Goal: Task Accomplishment & Management: Complete application form

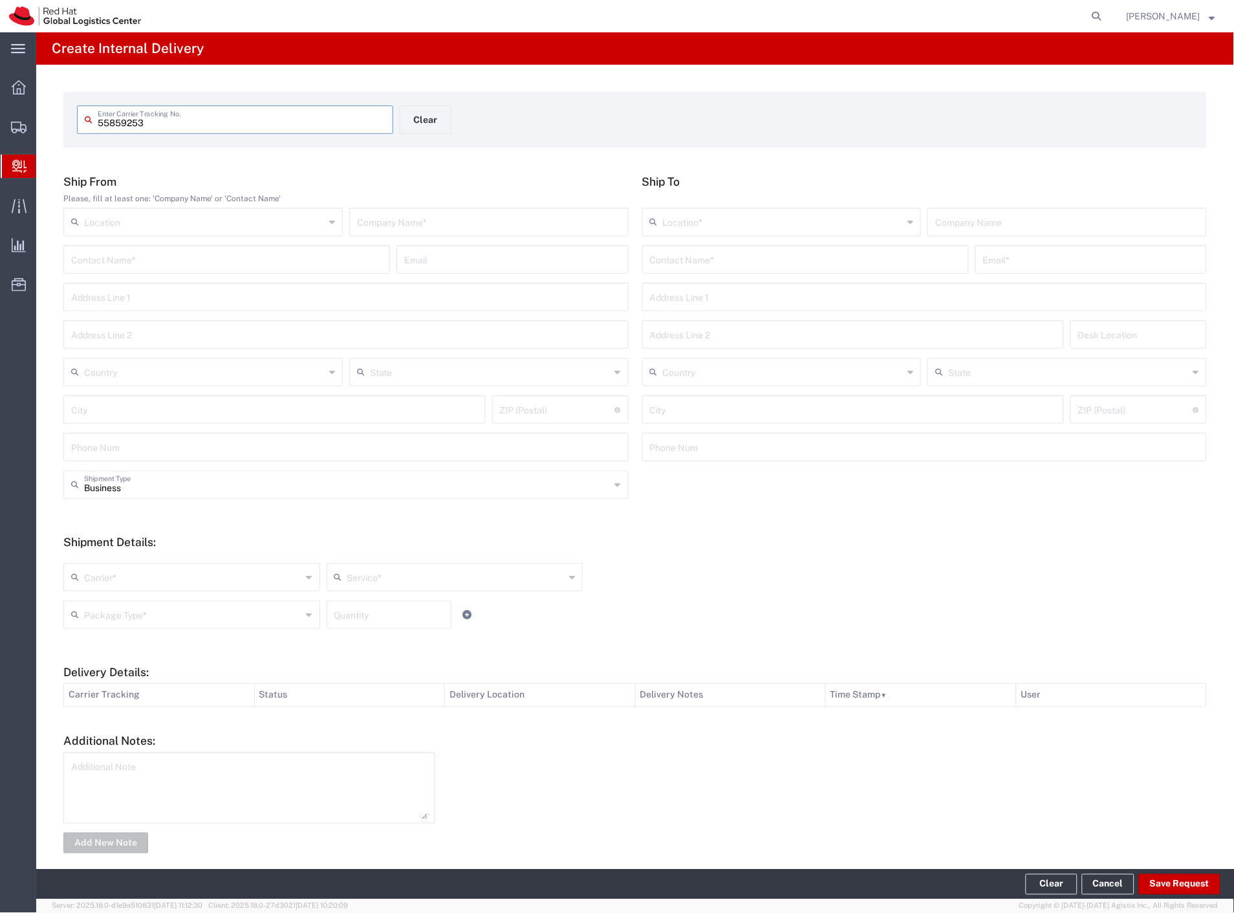
type input "55859253"
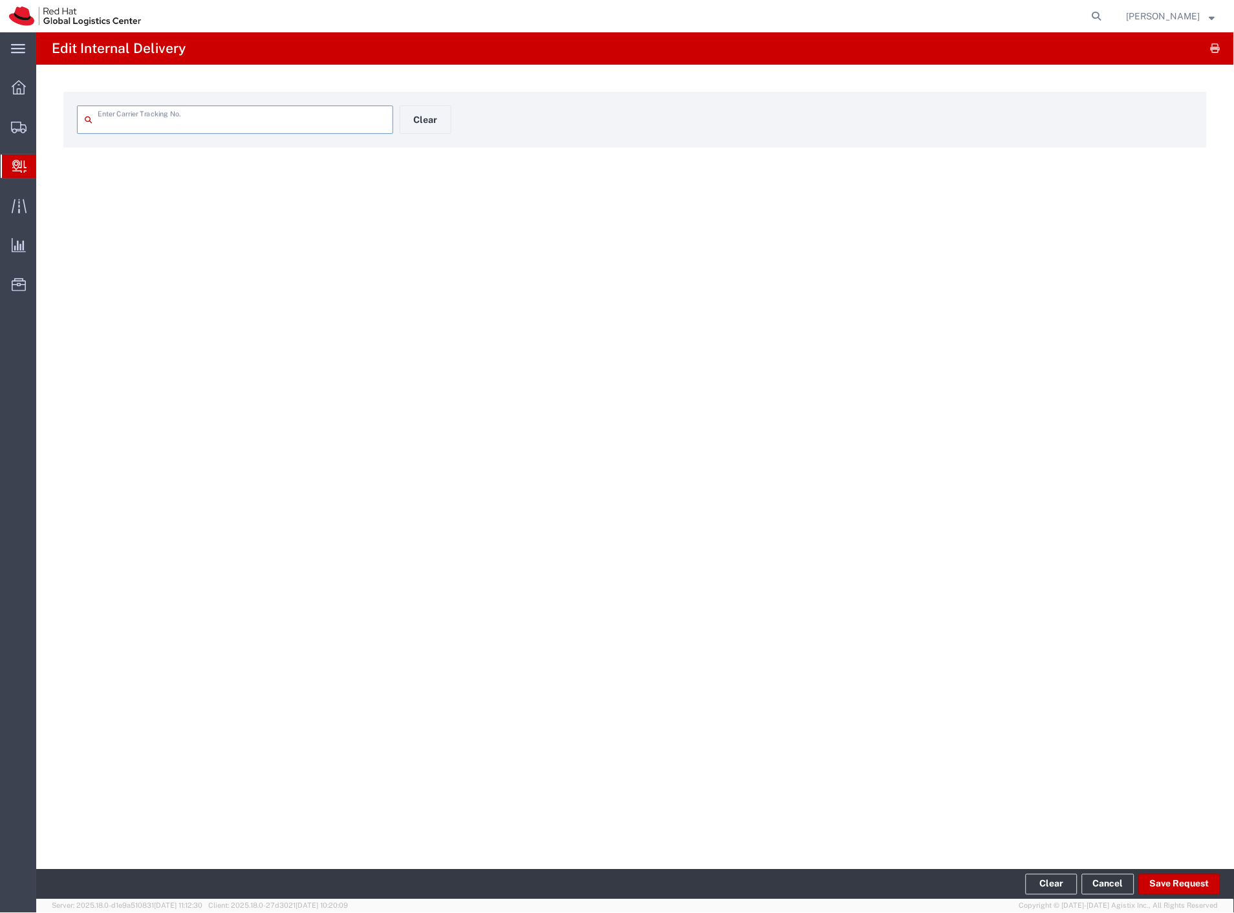
type input "55859253"
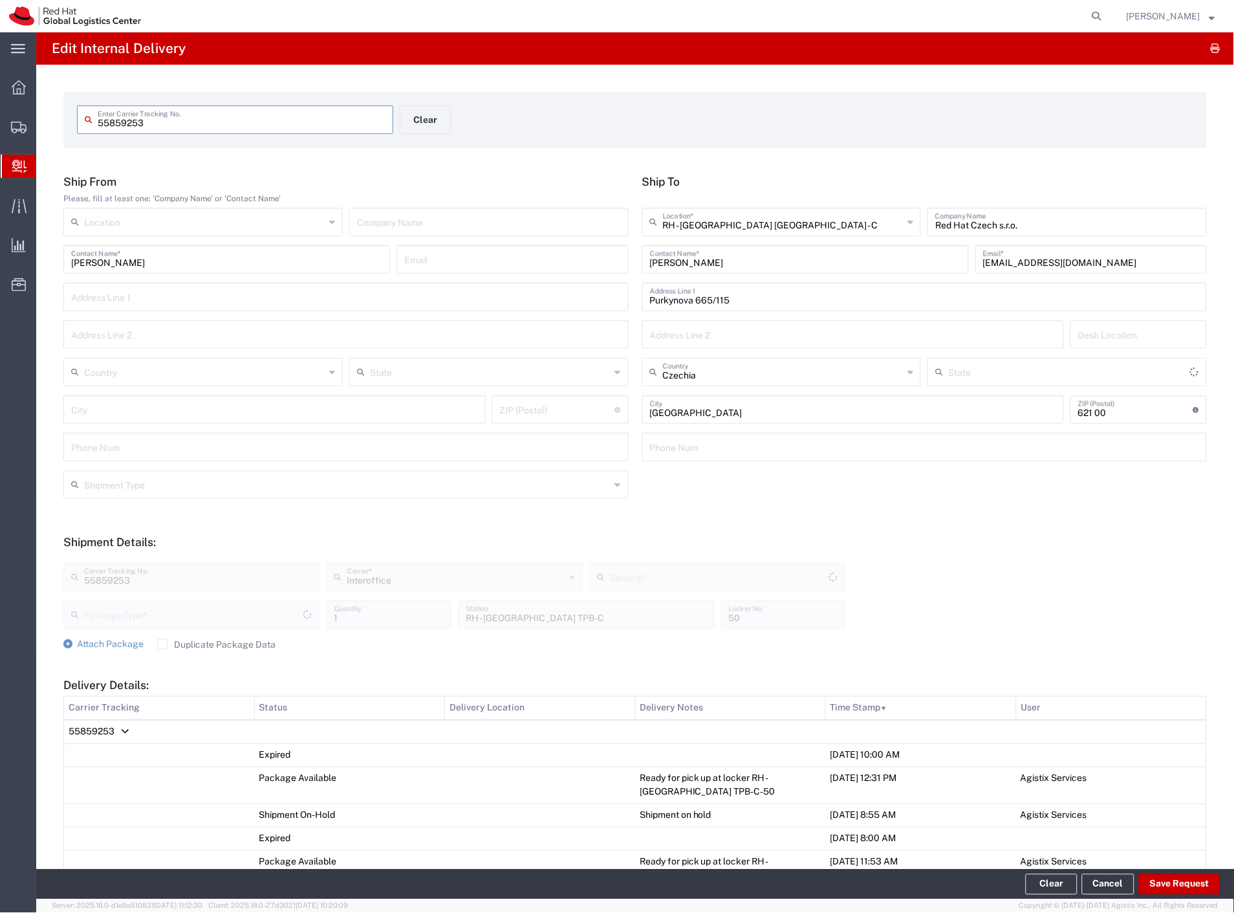
type input "Your Packaging"
type input "IO_Ground"
click at [1032, 267] on input "[EMAIL_ADDRESS][DOMAIN_NAME]" at bounding box center [1091, 258] width 216 height 23
click at [673, 266] on input "[PERSON_NAME]" at bounding box center [805, 258] width 311 height 23
drag, startPoint x: 673, startPoint y: 266, endPoint x: 723, endPoint y: 268, distance: 50.5
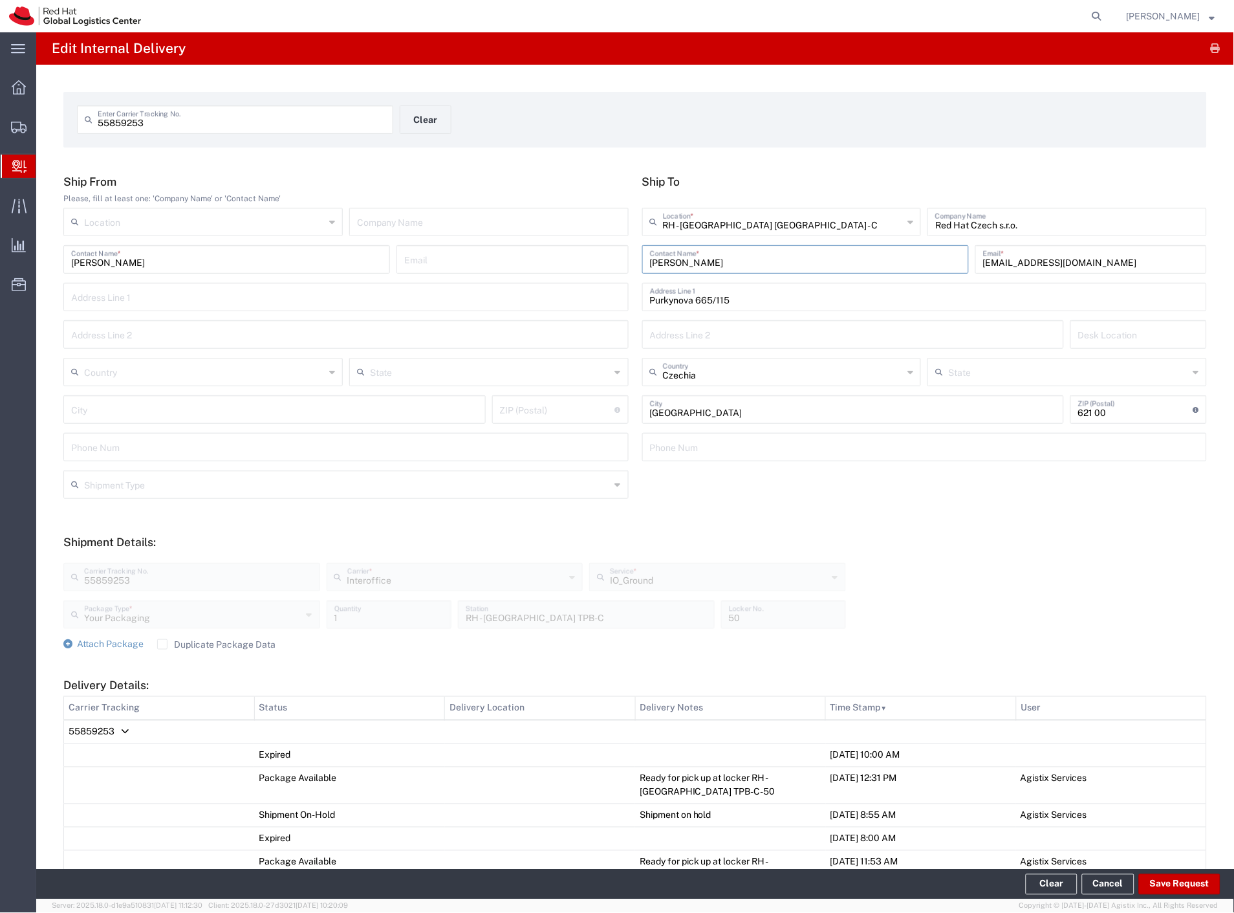
click at [723, 268] on input "[PERSON_NAME]" at bounding box center [805, 258] width 311 height 23
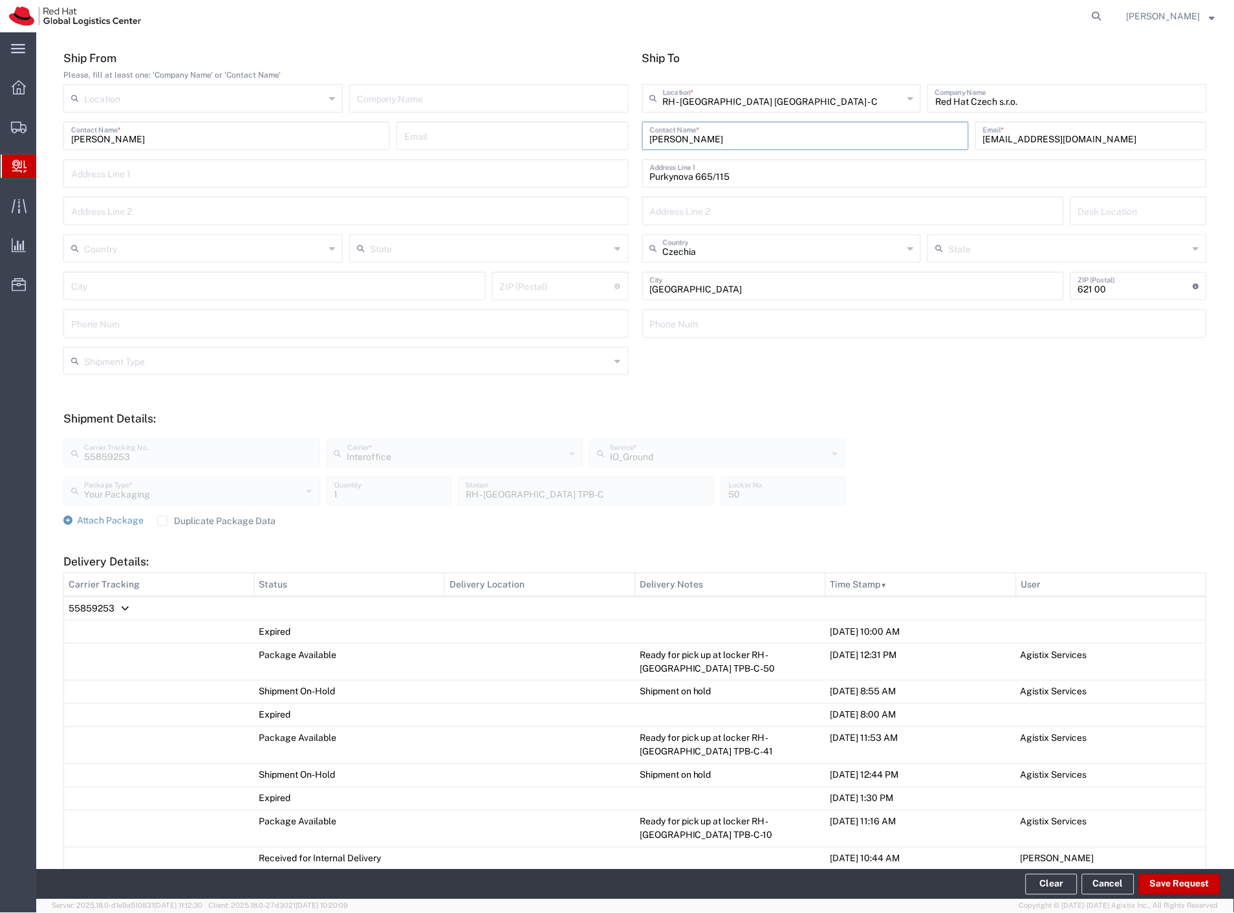
scroll to position [215, 0]
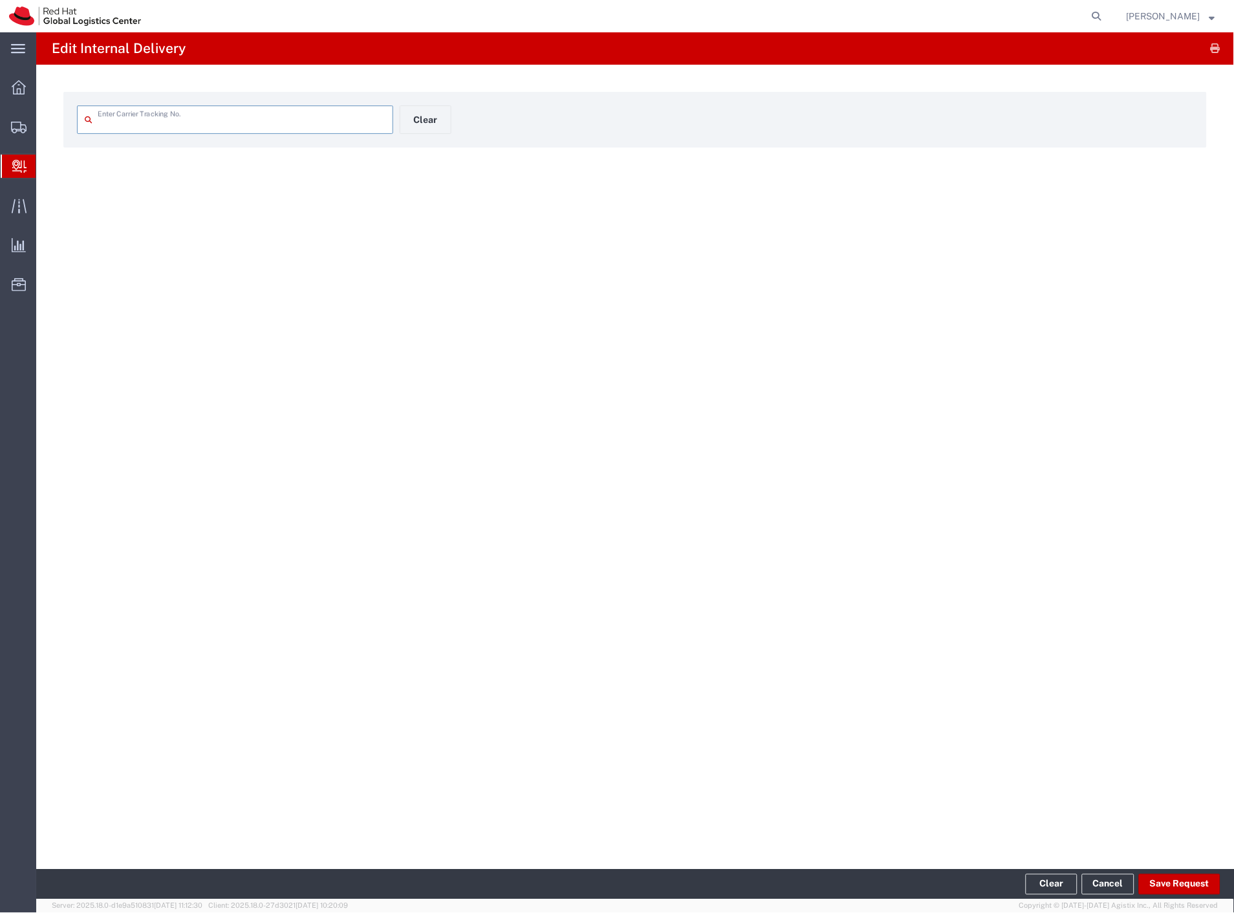
type input "55859253"
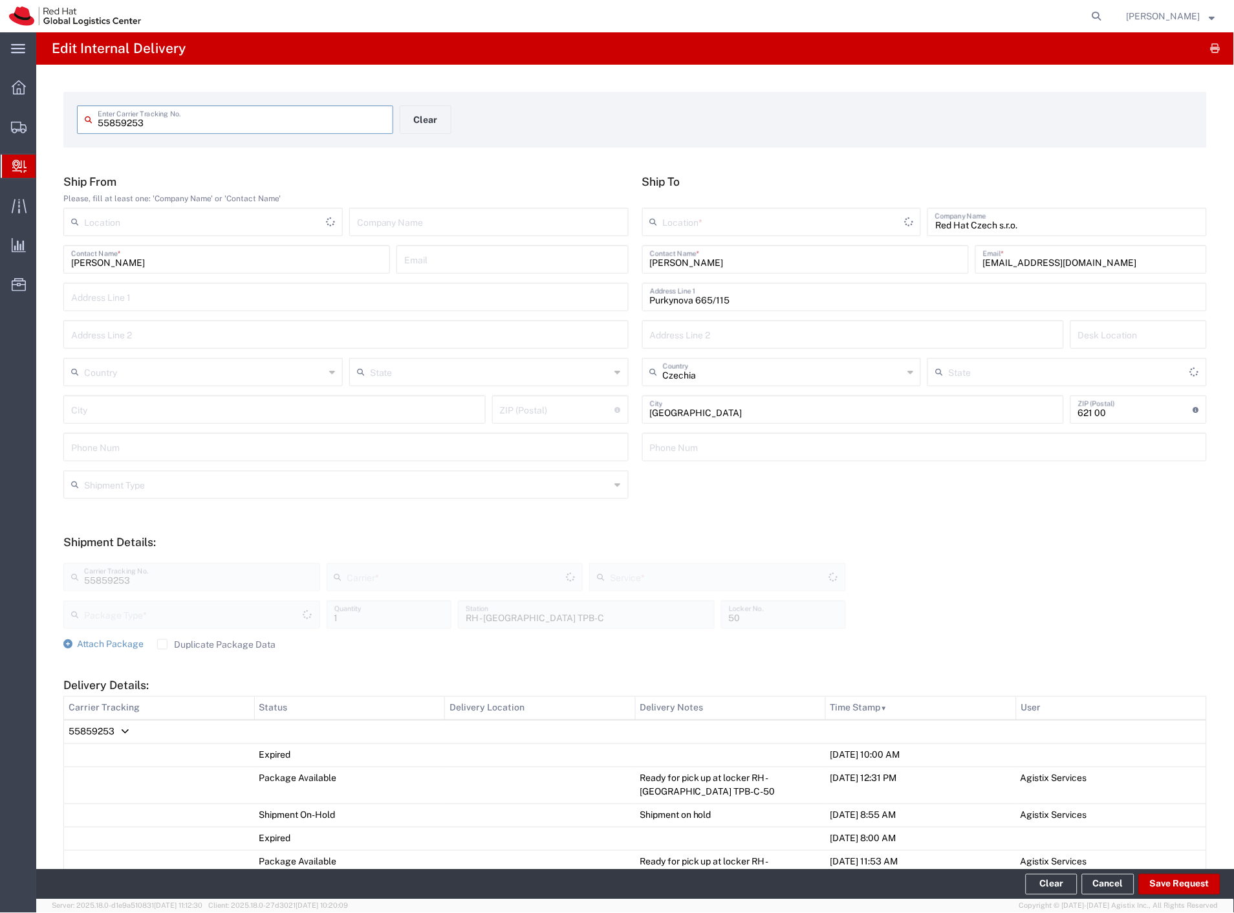
type input "Your Packaging"
type input "IO_Ground"
type input "Interoffice"
type input "RH - [GEOGRAPHIC_DATA] [GEOGRAPHIC_DATA] - C"
click at [792, 512] on form "Ship From Please, fill at least one: 'Company Name' or 'Contact Name' Location …" at bounding box center [635, 670] width 1144 height 990
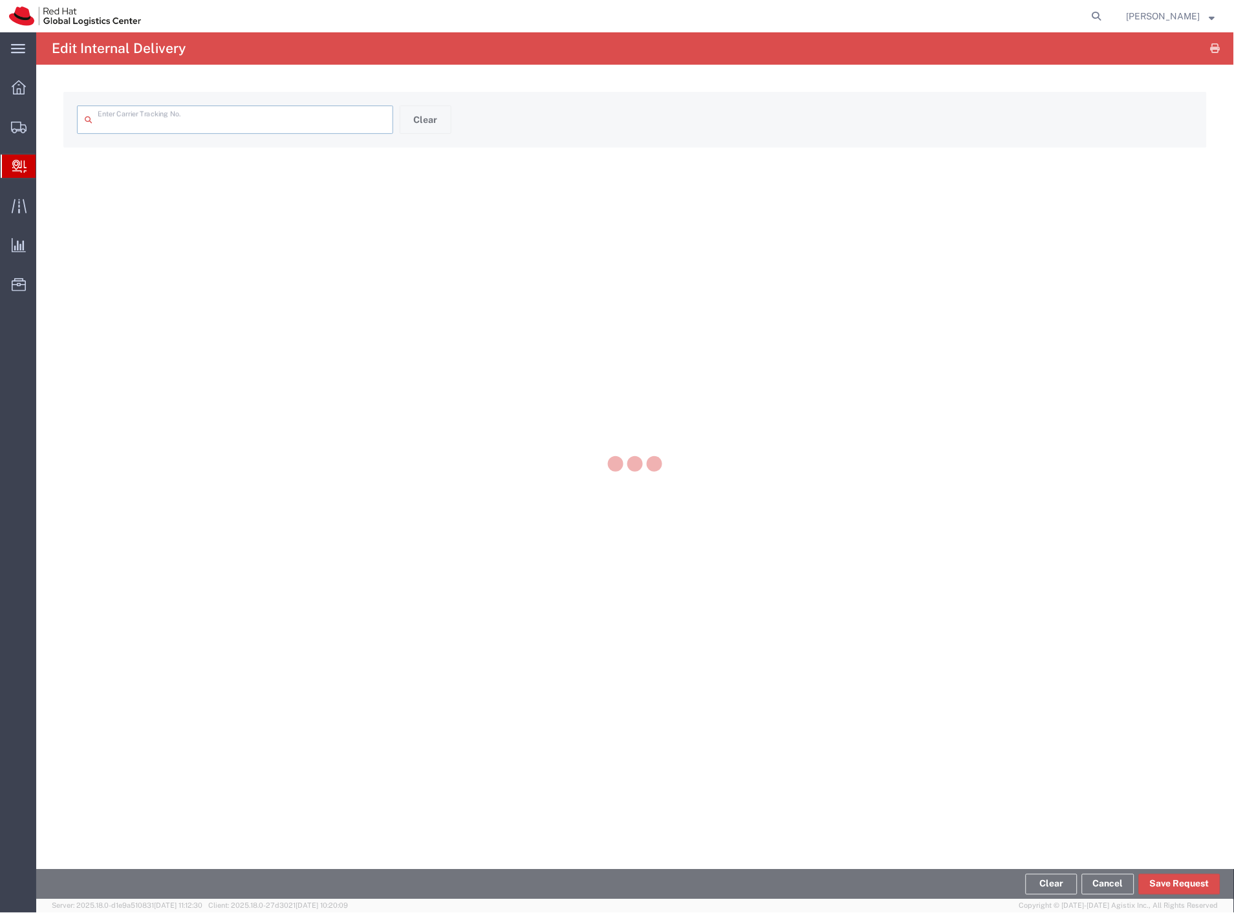
type input "55859253"
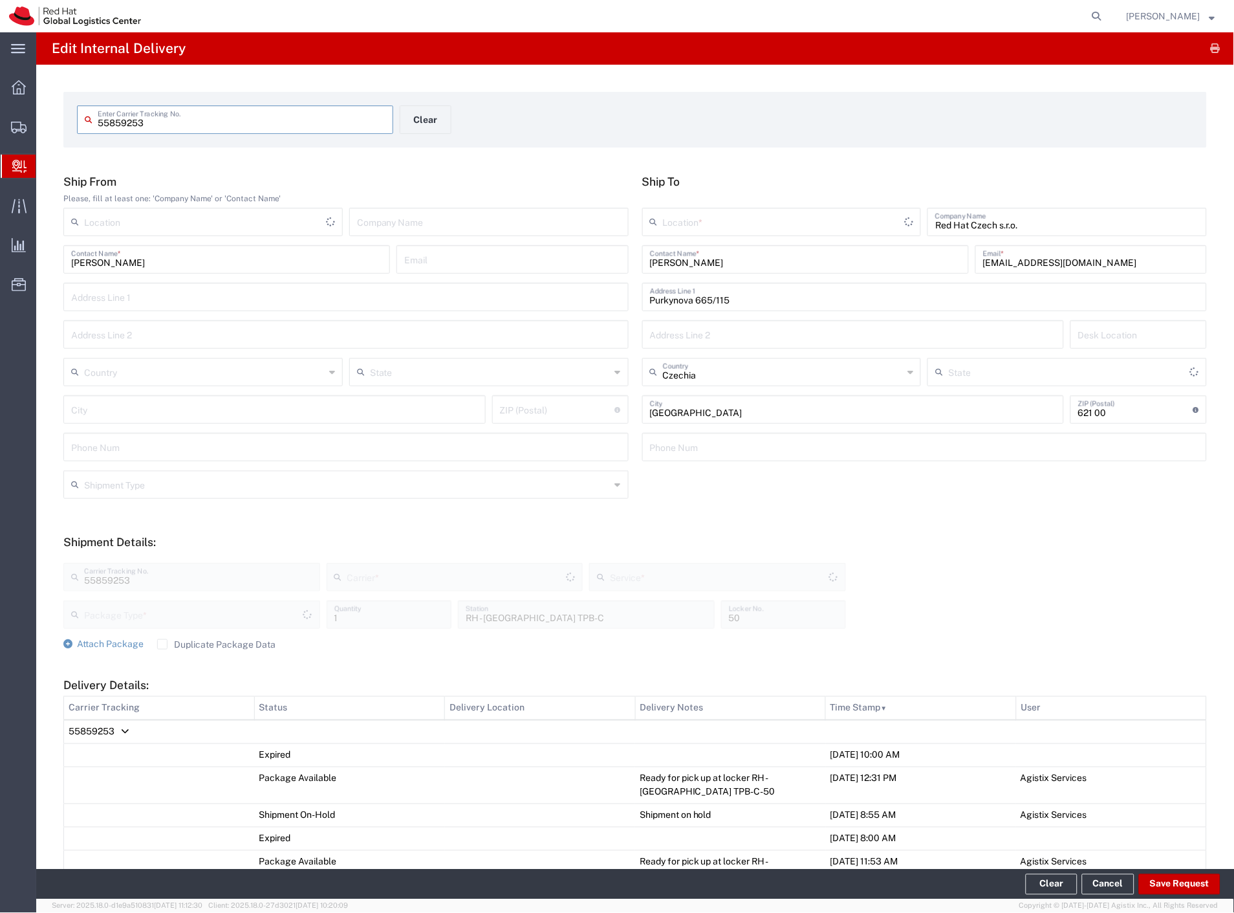
type input "Your Packaging"
type input "IO_Ground"
type input "Interoffice"
type input "RH - [GEOGRAPHIC_DATA] [GEOGRAPHIC_DATA] - C"
click at [749, 529] on form "Ship From Please, fill at least one: 'Company Name' or 'Contact Name' Location …" at bounding box center [635, 670] width 1144 height 990
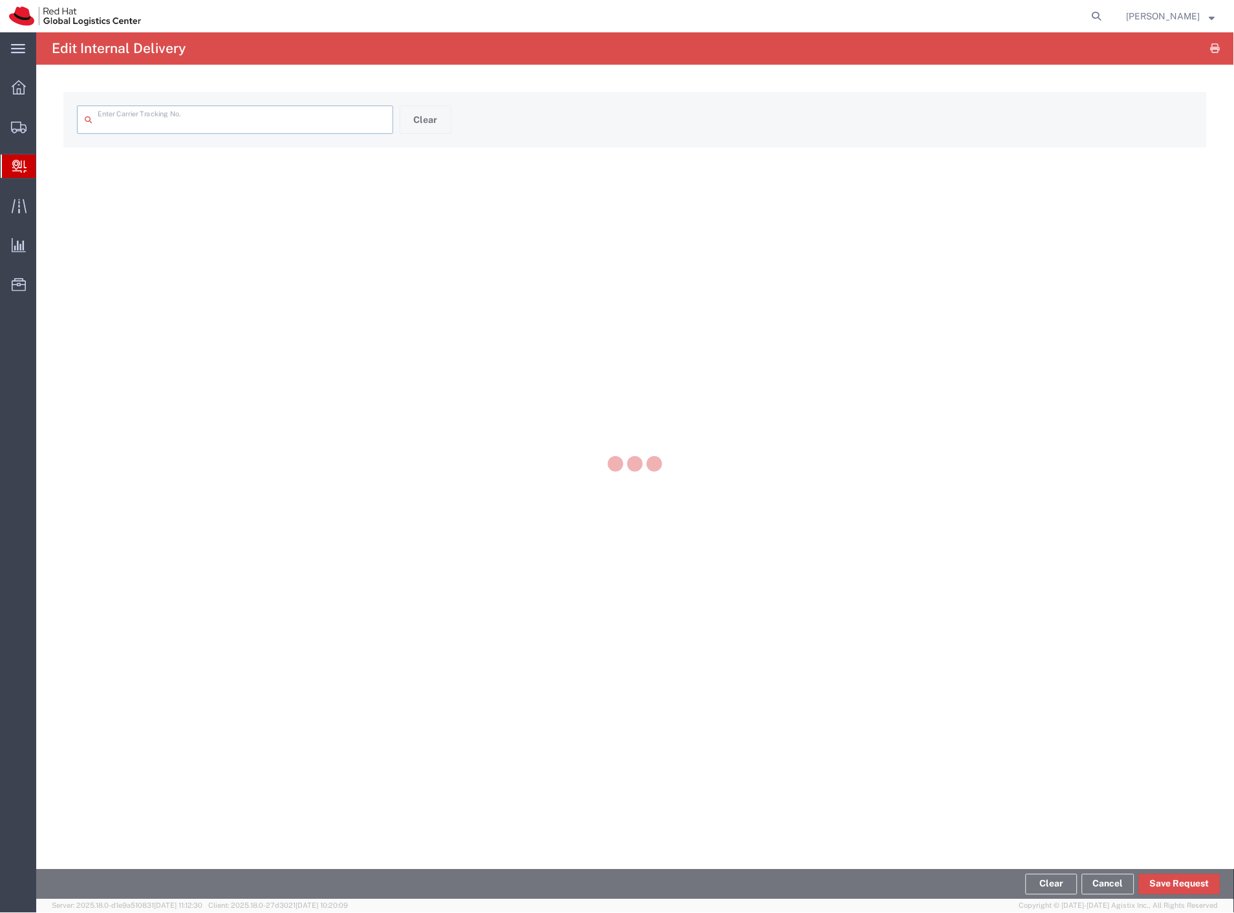
type input "55859253"
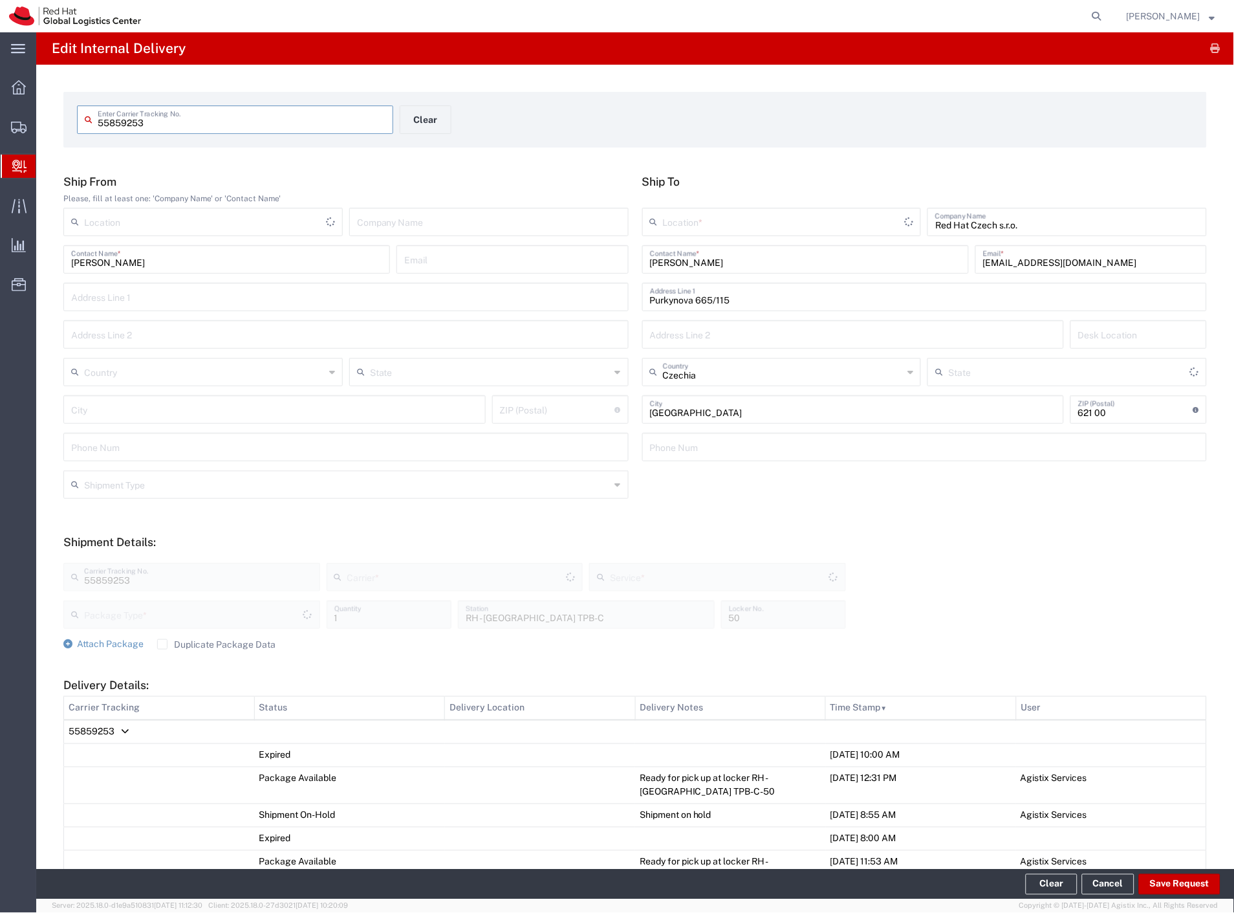
type input "Your Packaging"
type input "IO_Ground"
type input "Interoffice"
type input "RH - [GEOGRAPHIC_DATA] [GEOGRAPHIC_DATA] - C"
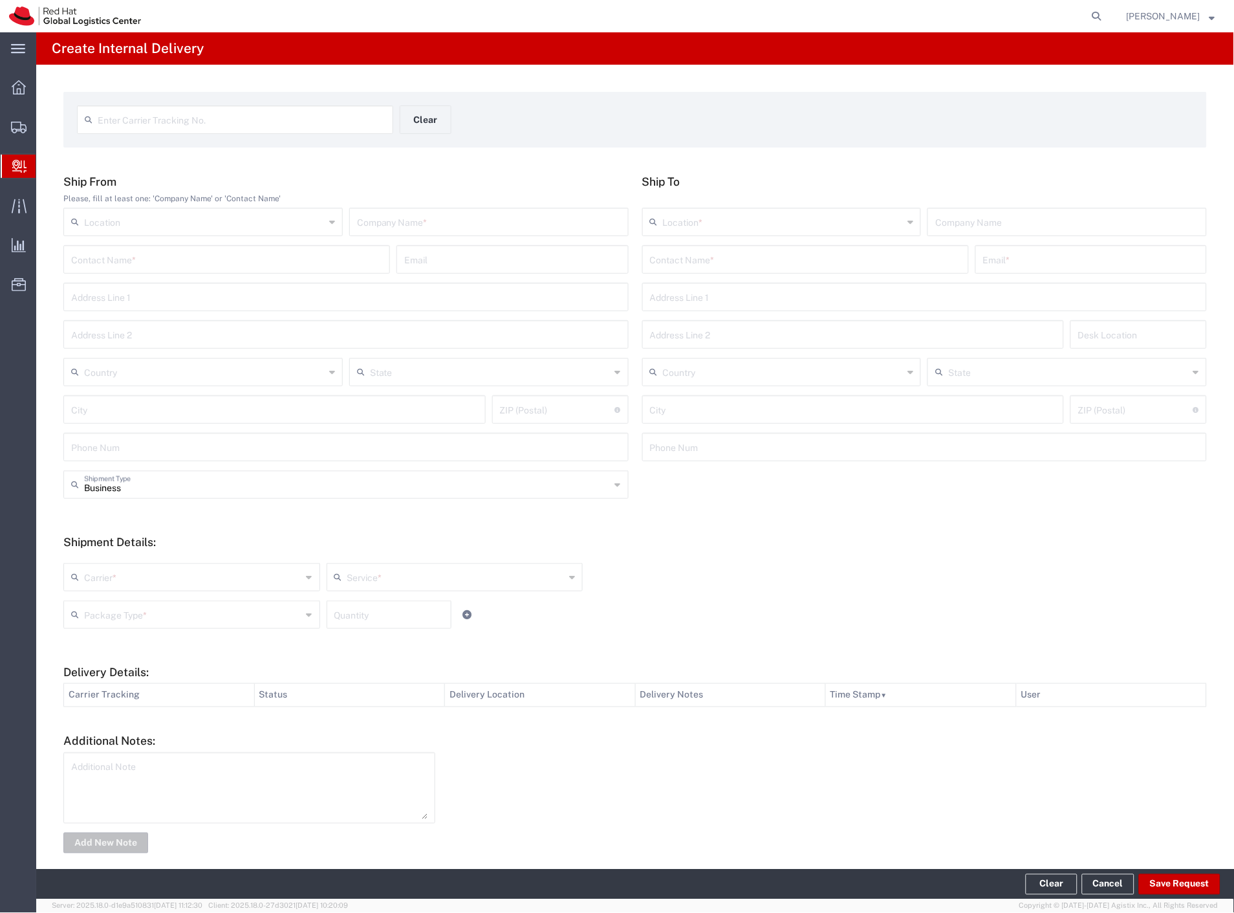
click at [293, 111] on input "text" at bounding box center [242, 118] width 288 height 23
type input "56593331"
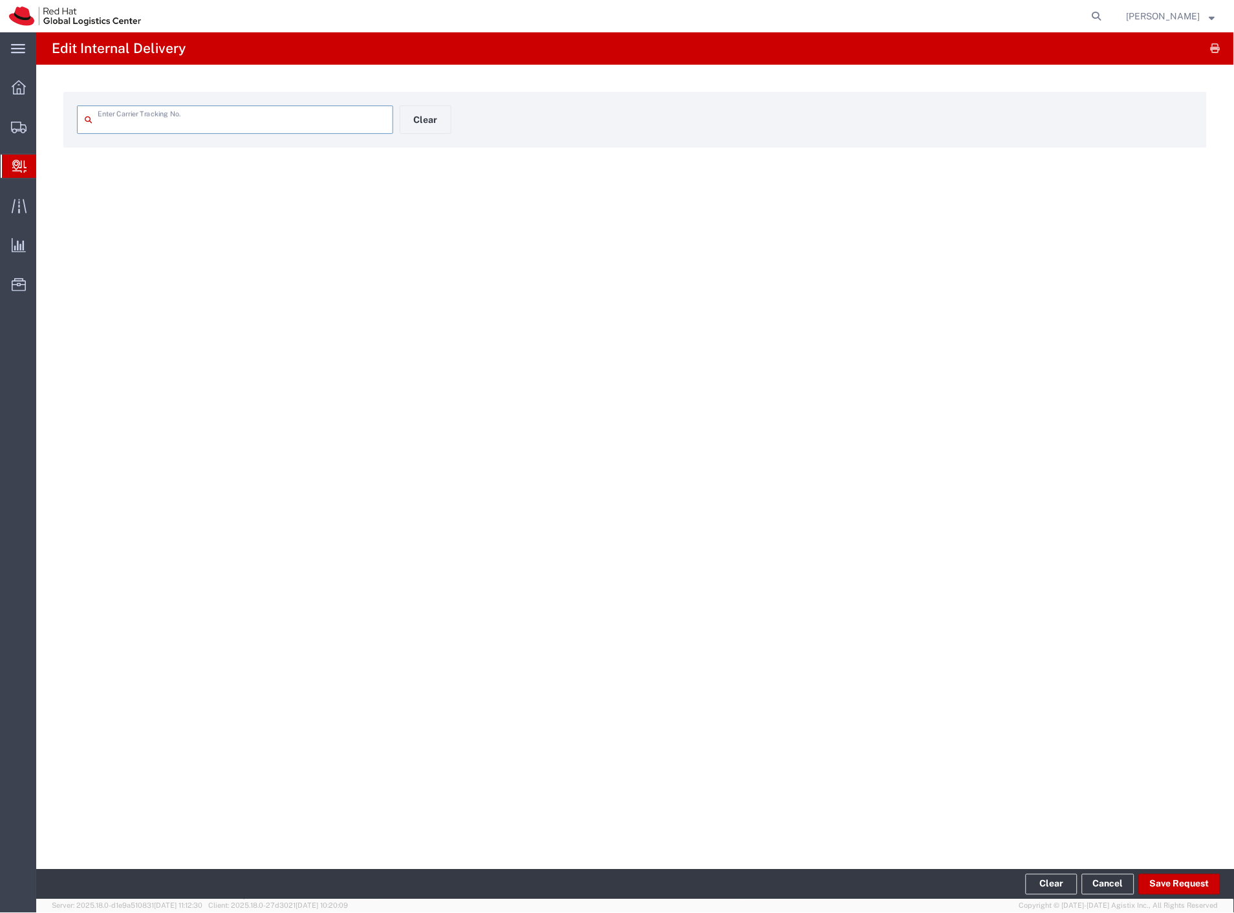
type input "56593331"
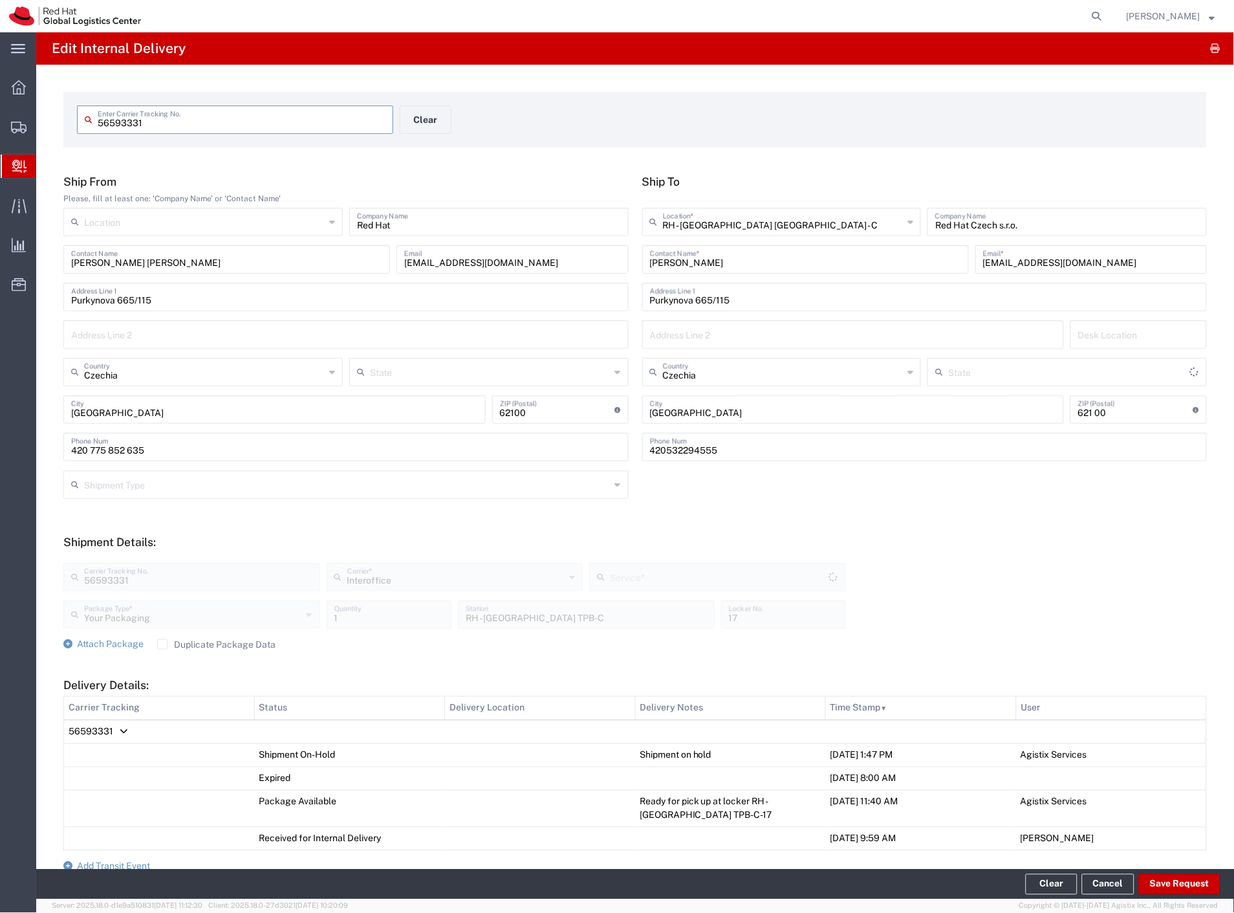
type input "IO_Ground"
